Goal: Information Seeking & Learning: Check status

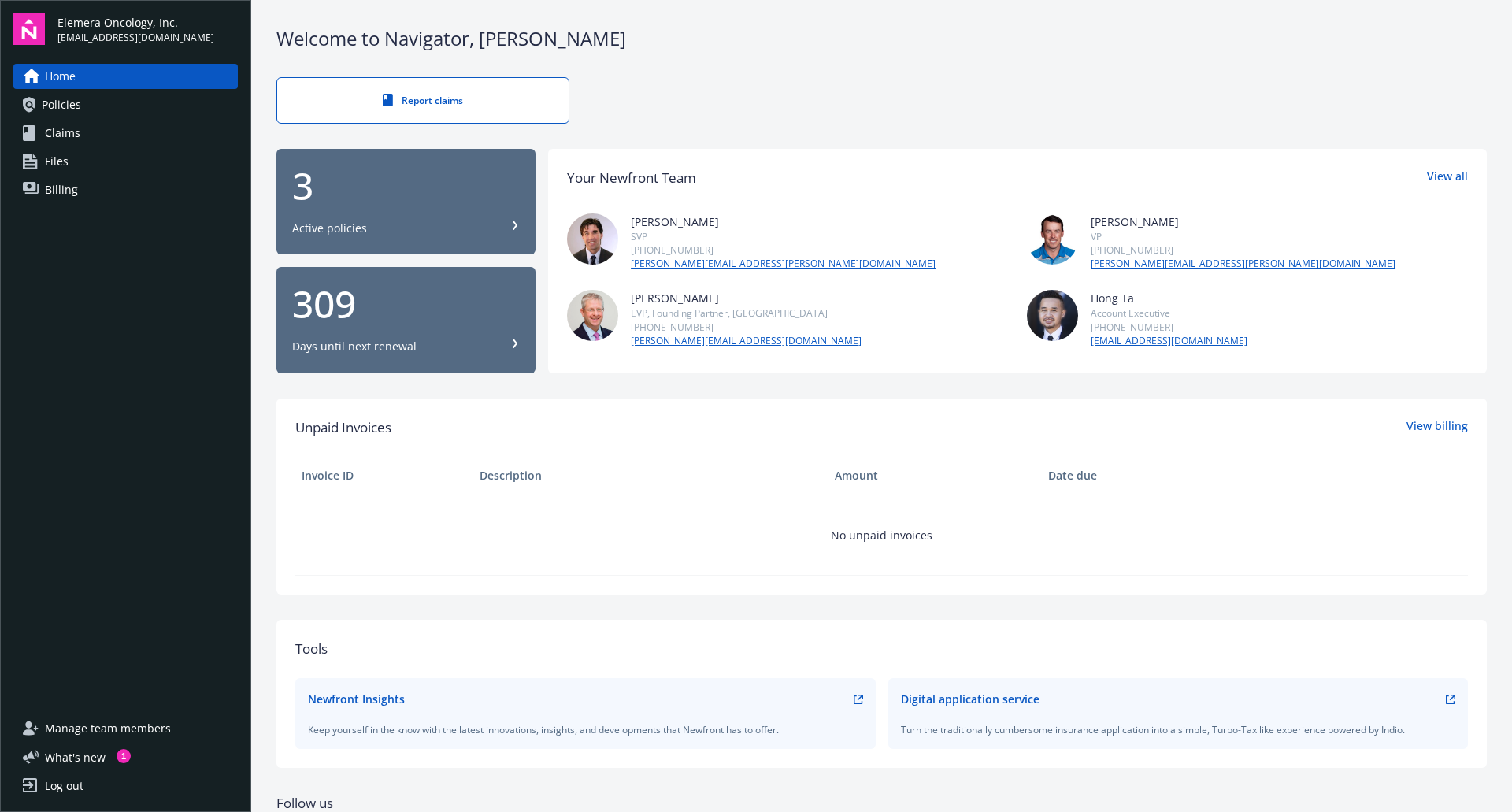
click at [122, 111] on link "Policies" at bounding box center [125, 104] width 224 height 25
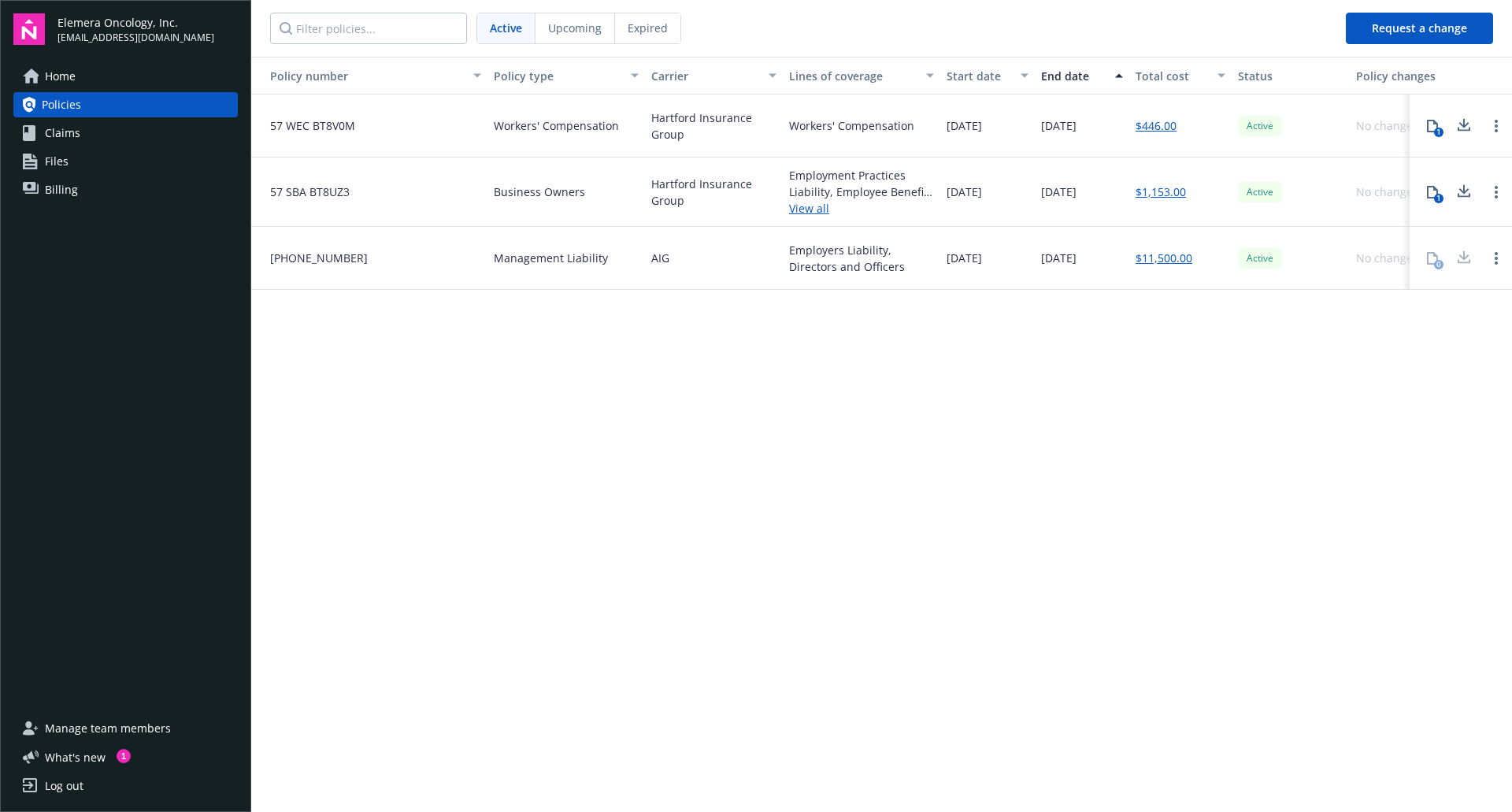
click at [1463, 259] on div at bounding box center [1463, 258] width 32 height 32
click at [1429, 258] on div "0" at bounding box center [1432, 258] width 32 height 32
click at [1493, 257] on link "Open options" at bounding box center [1496, 257] width 19 height 19
click at [1230, 385] on div "Policy number Policy type Carrier Lines of coverage Start date End date Total c…" at bounding box center [881, 433] width 1261 height 753
